Goal: Information Seeking & Learning: Learn about a topic

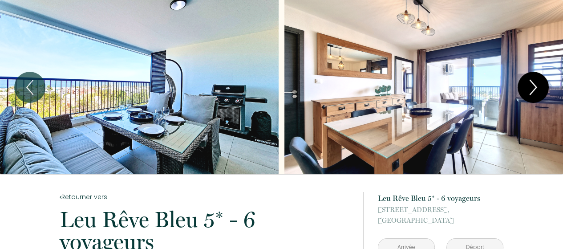
click at [539, 91] on icon "Next" at bounding box center [533, 87] width 19 height 27
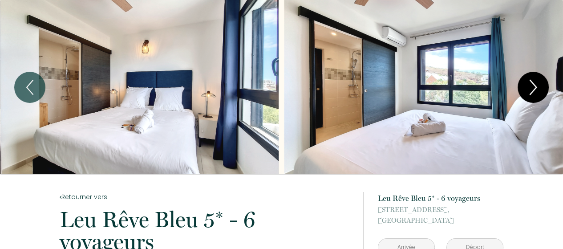
click at [534, 91] on icon "Next" at bounding box center [533, 87] width 19 height 27
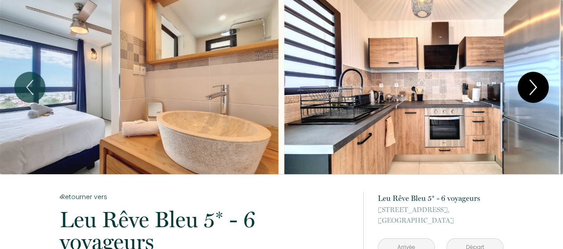
click at [534, 91] on icon "Next" at bounding box center [533, 87] width 19 height 27
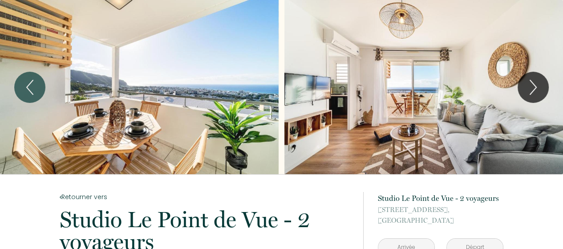
click at [62, 29] on div "Slideshow" at bounding box center [139, 87] width 279 height 174
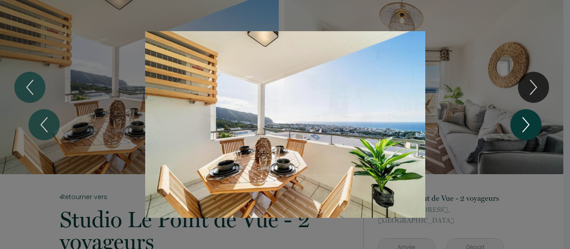
click at [535, 125] on button "Next" at bounding box center [525, 124] width 31 height 31
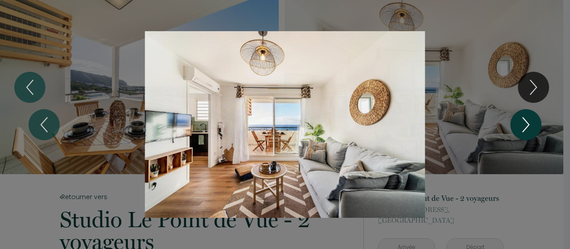
click at [535, 125] on button "Next" at bounding box center [525, 124] width 31 height 31
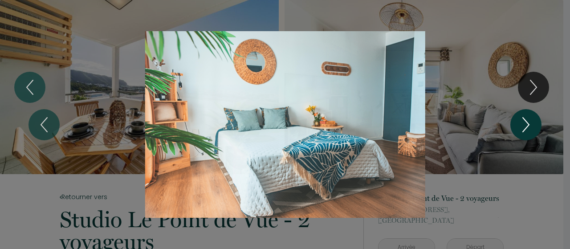
click at [535, 125] on button "Next" at bounding box center [525, 124] width 31 height 31
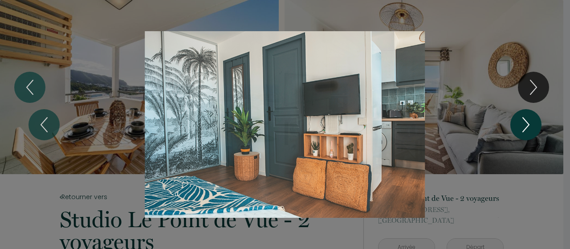
click at [535, 125] on button "Next" at bounding box center [525, 124] width 31 height 31
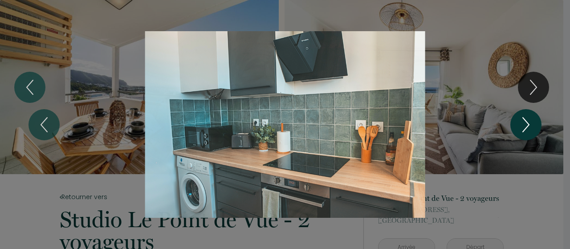
click at [535, 125] on button "Next" at bounding box center [525, 124] width 31 height 31
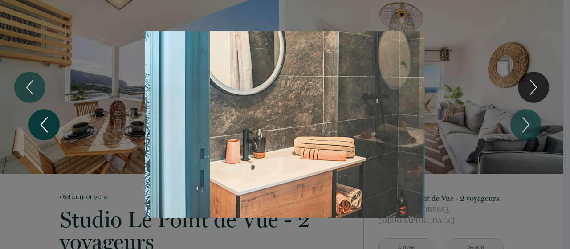
click at [45, 120] on icon "Previous" at bounding box center [44, 124] width 19 height 27
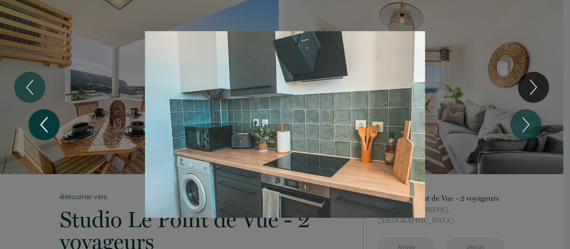
click at [45, 120] on icon "Previous" at bounding box center [44, 124] width 19 height 27
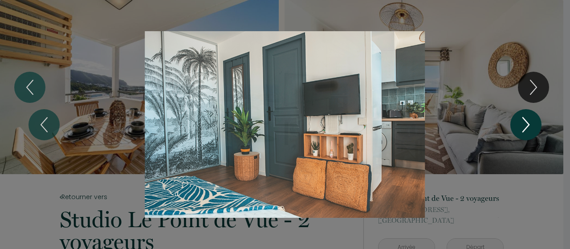
click at [528, 123] on icon "Next" at bounding box center [526, 125] width 6 height 14
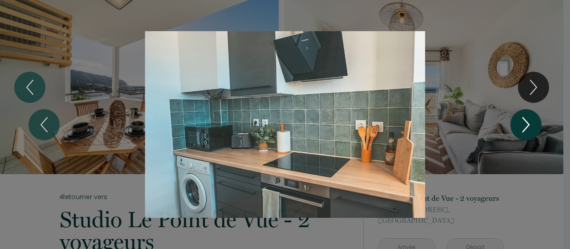
click at [528, 123] on icon "Next" at bounding box center [526, 125] width 6 height 14
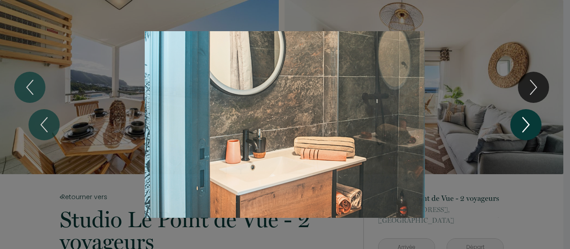
click at [528, 123] on icon "Next" at bounding box center [526, 125] width 6 height 14
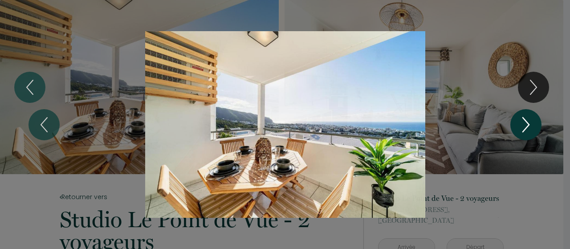
click at [528, 123] on icon "Next" at bounding box center [526, 125] width 6 height 14
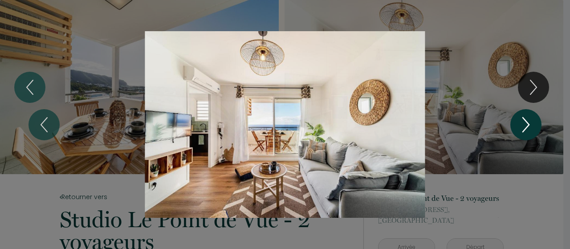
click at [528, 123] on icon "Next" at bounding box center [526, 125] width 6 height 14
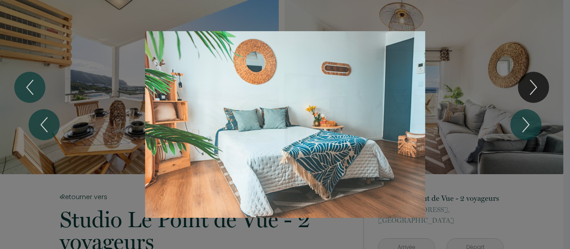
click at [529, 24] on div "1 2 3 4 5 6" at bounding box center [285, 124] width 570 height 249
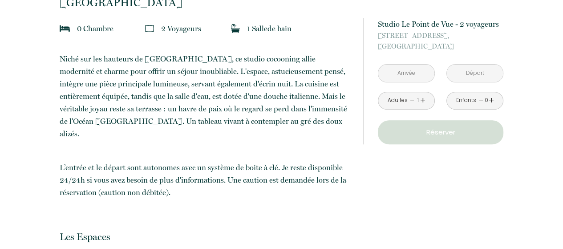
scroll to position [223, 0]
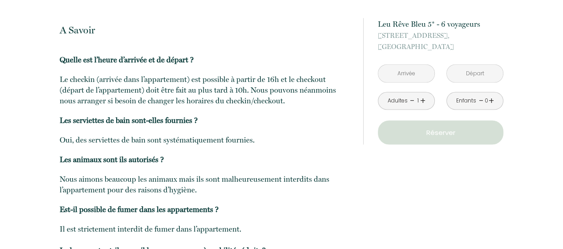
scroll to position [1441, 0]
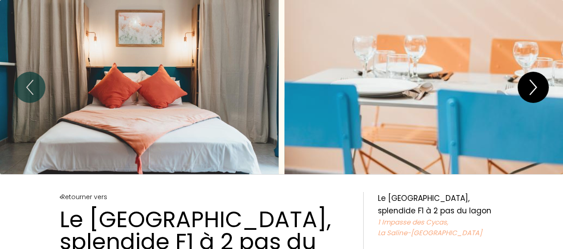
click at [536, 89] on icon "Next" at bounding box center [533, 87] width 19 height 27
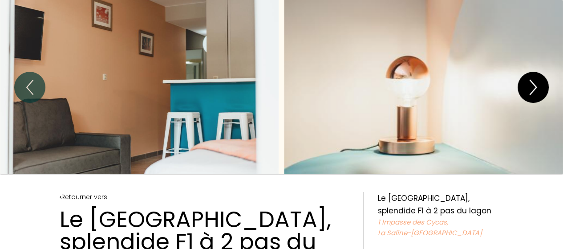
click at [536, 88] on icon "Next" at bounding box center [533, 87] width 6 height 14
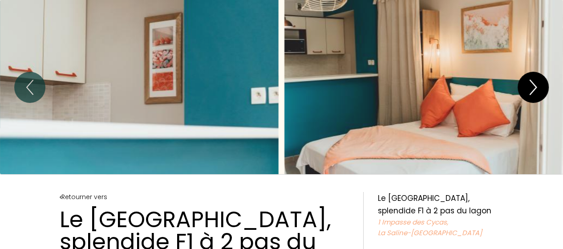
click at [533, 89] on icon "Next" at bounding box center [533, 87] width 19 height 27
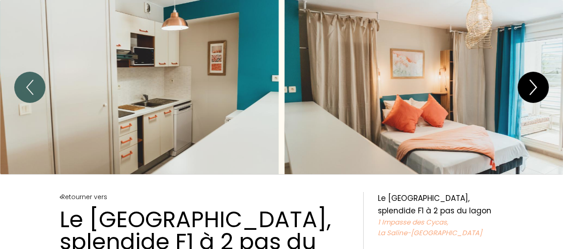
click at [533, 89] on icon "Next" at bounding box center [533, 87] width 19 height 27
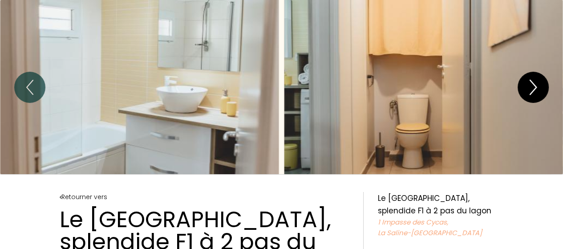
click at [533, 89] on icon "Next" at bounding box center [533, 87] width 19 height 27
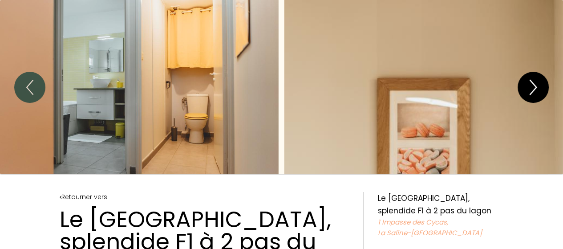
click at [533, 89] on icon "Next" at bounding box center [533, 87] width 19 height 27
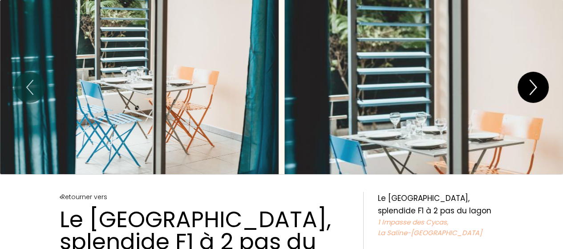
click at [533, 89] on icon "Next" at bounding box center [533, 87] width 19 height 27
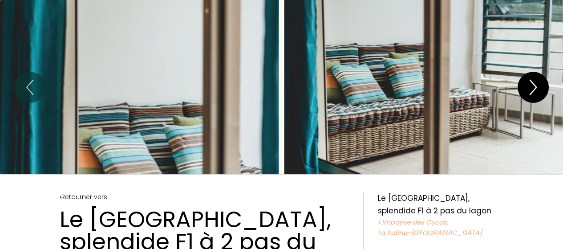
click at [533, 89] on icon "Next" at bounding box center [533, 87] width 19 height 27
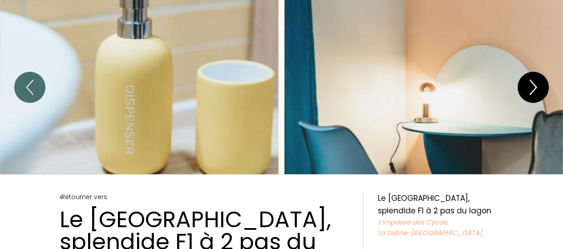
click at [533, 89] on icon "Next" at bounding box center [533, 87] width 19 height 27
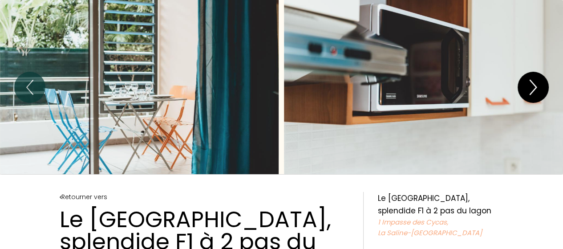
click at [533, 89] on icon "Next" at bounding box center [533, 87] width 19 height 27
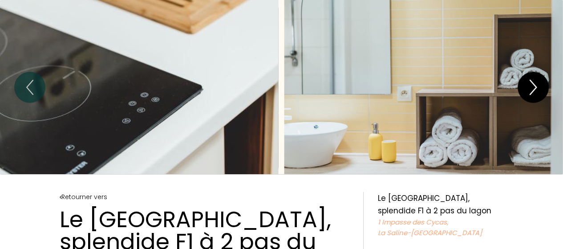
click at [533, 89] on icon "Next" at bounding box center [533, 87] width 19 height 27
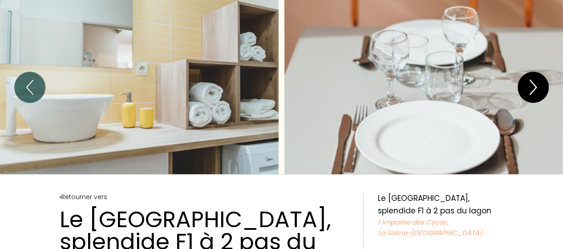
click at [533, 89] on icon "Next" at bounding box center [533, 87] width 19 height 27
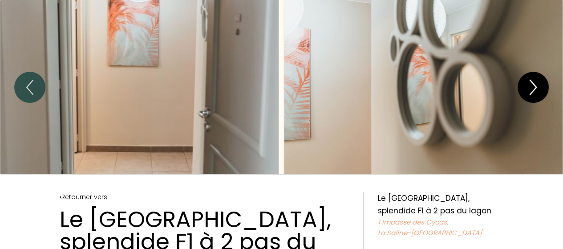
click at [533, 89] on icon "Next" at bounding box center [533, 87] width 19 height 27
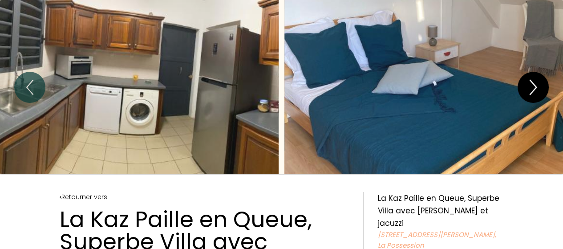
click at [534, 86] on icon "Next" at bounding box center [533, 87] width 19 height 27
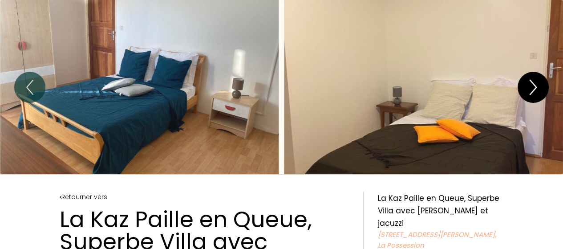
click at [534, 86] on icon "Next" at bounding box center [533, 87] width 19 height 27
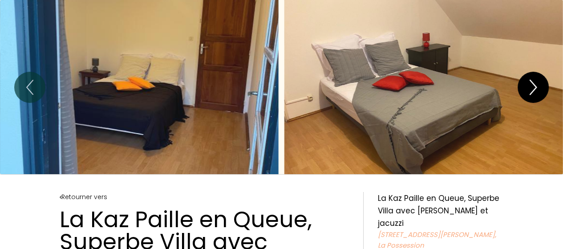
click at [531, 78] on icon "Next" at bounding box center [533, 87] width 19 height 27
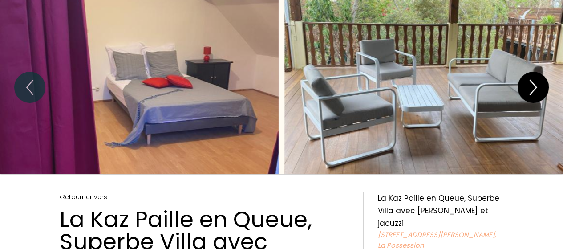
click at [531, 78] on icon "Next" at bounding box center [533, 87] width 19 height 27
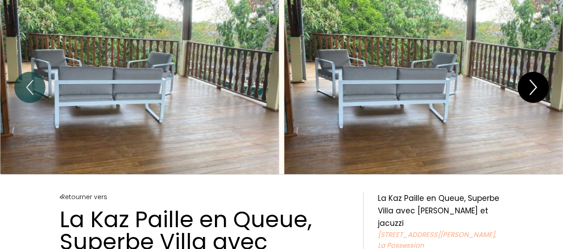
click at [531, 78] on icon "Next" at bounding box center [533, 87] width 19 height 27
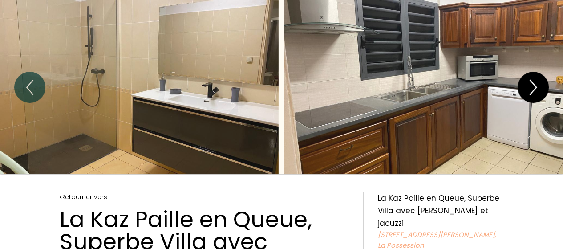
click at [531, 78] on icon "Next" at bounding box center [533, 87] width 19 height 27
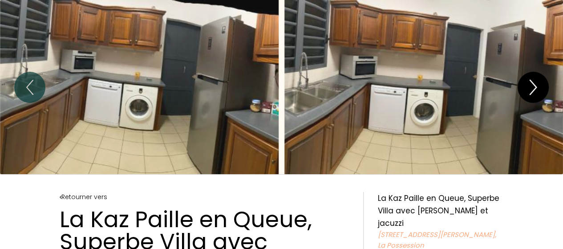
click at [531, 78] on icon "Next" at bounding box center [533, 87] width 19 height 27
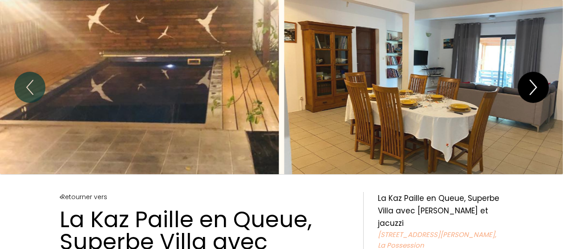
click at [531, 78] on icon "Next" at bounding box center [533, 87] width 19 height 27
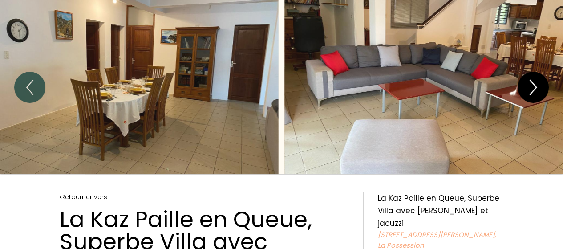
click at [531, 78] on icon "Next" at bounding box center [533, 87] width 19 height 27
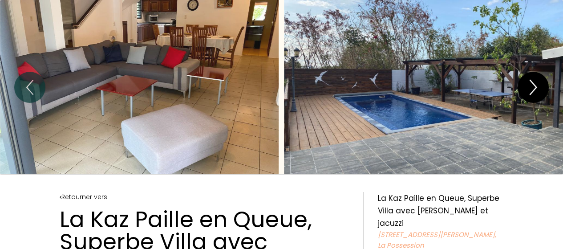
click at [531, 78] on icon "Next" at bounding box center [533, 87] width 19 height 27
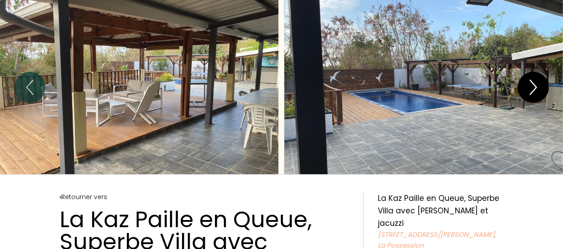
click at [531, 78] on icon "Next" at bounding box center [533, 87] width 19 height 27
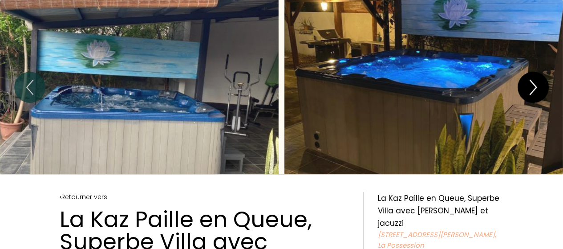
click at [531, 78] on icon "Next" at bounding box center [533, 87] width 19 height 27
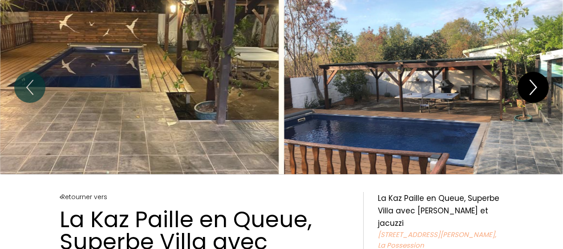
click at [531, 78] on icon "Next" at bounding box center [533, 87] width 19 height 27
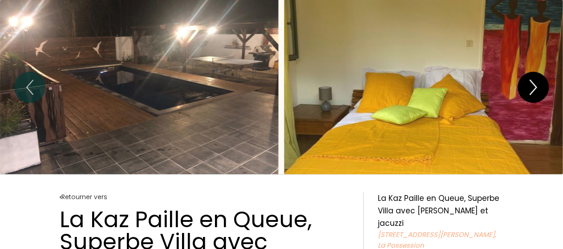
click at [531, 78] on icon "Next" at bounding box center [533, 87] width 19 height 27
